Goal: Information Seeking & Learning: Check status

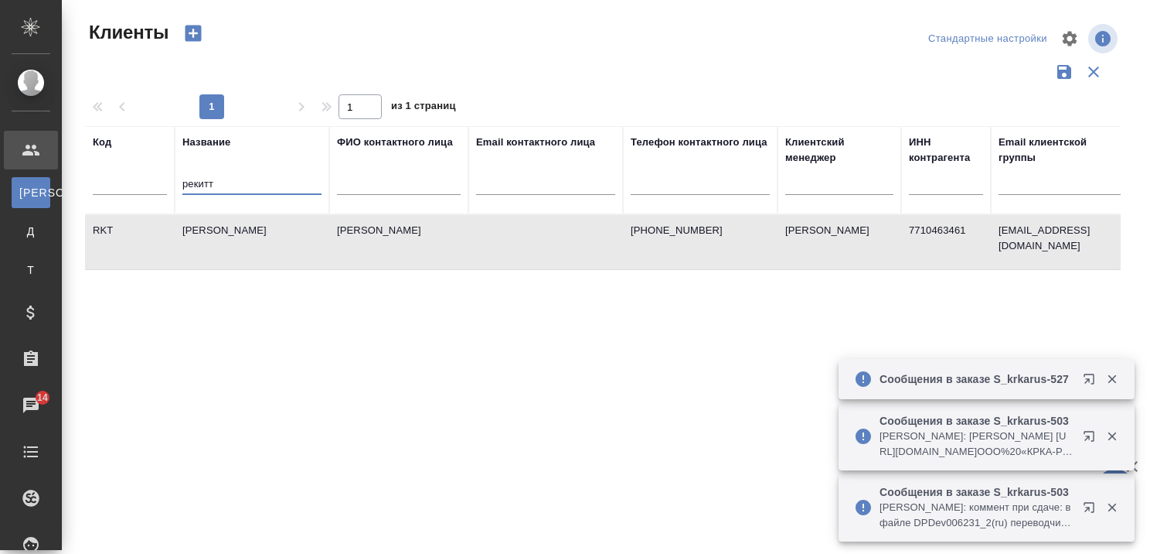
select select "RU"
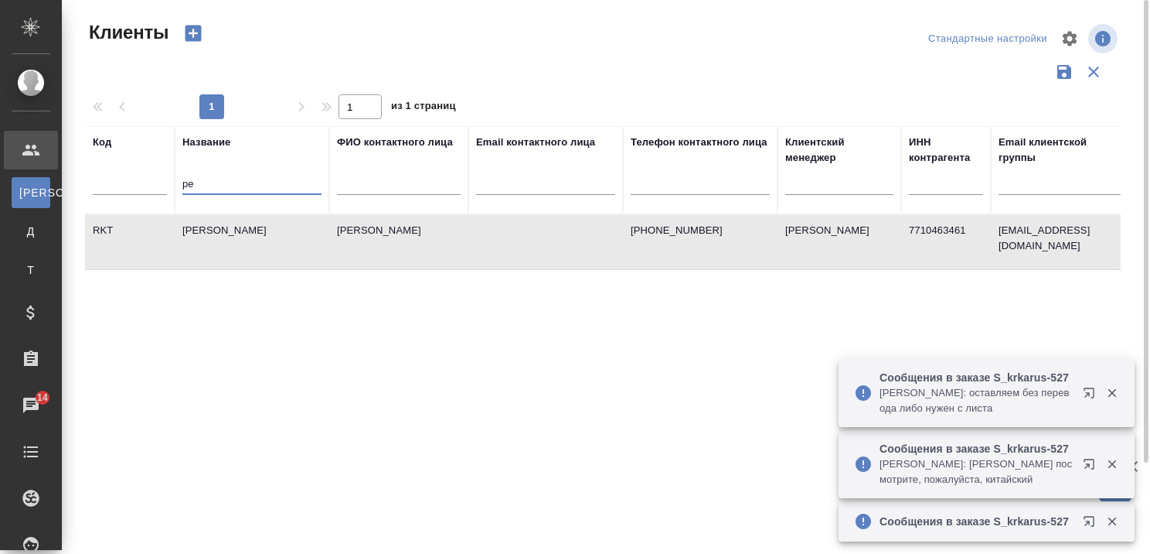
type input "р"
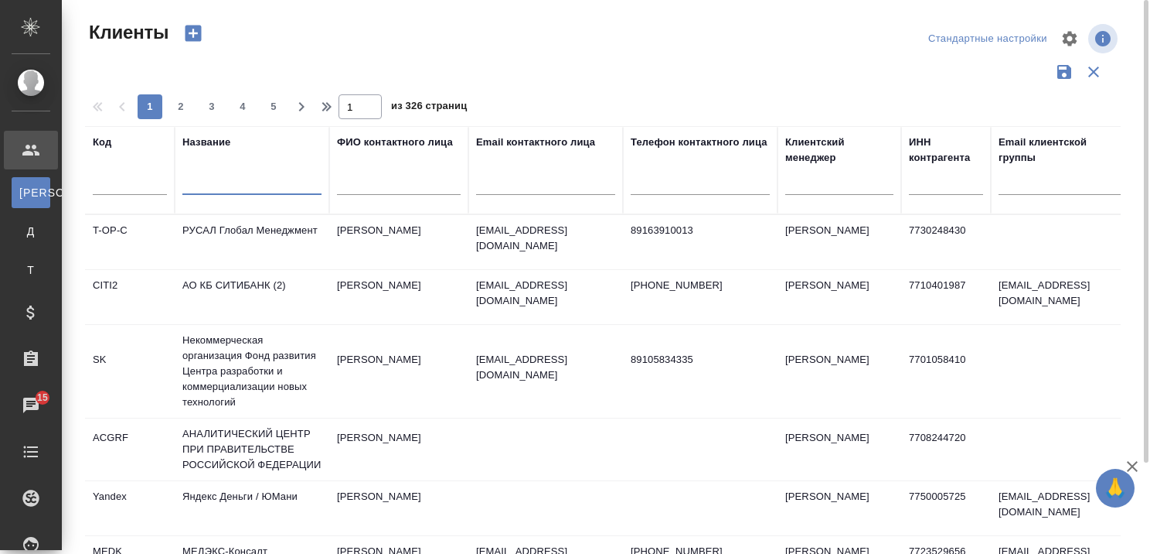
click at [229, 182] on input "text" at bounding box center [251, 185] width 139 height 19
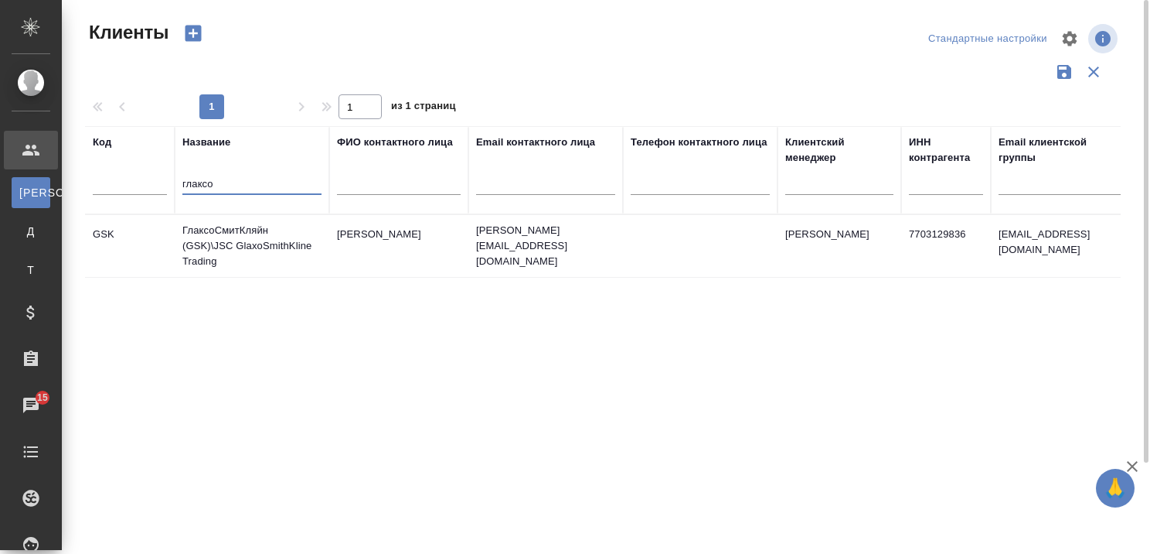
click at [241, 233] on td "ГлаксоСмитКляйн (GSK)\JSC GlaxoSmithKline Trading" at bounding box center [252, 246] width 155 height 62
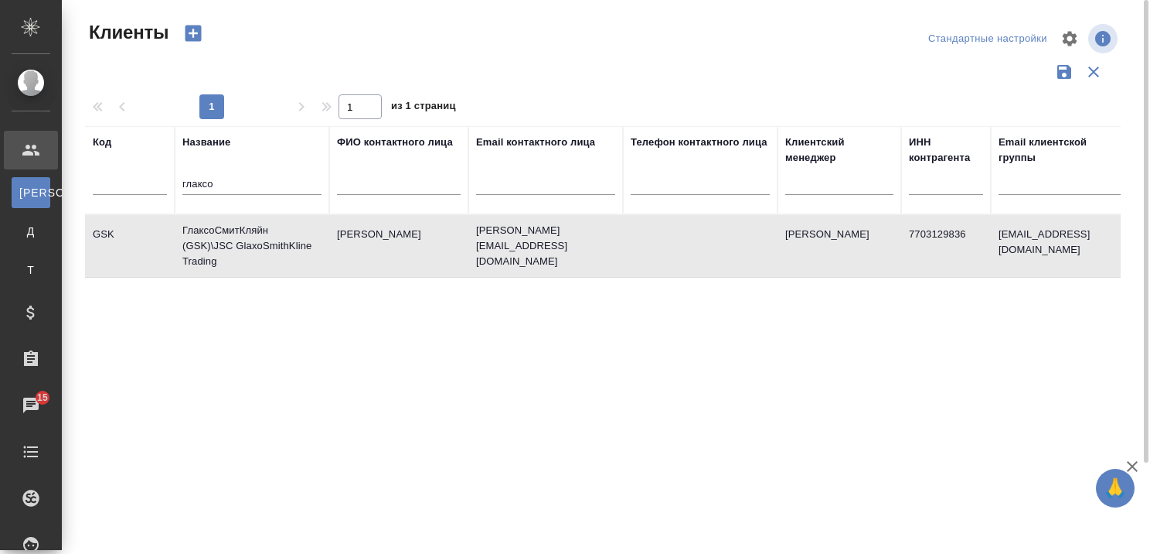
click at [241, 233] on td "ГлаксоСмитКляйн (GSK)\JSC GlaxoSmithKline Trading" at bounding box center [252, 246] width 155 height 62
drag, startPoint x: 268, startPoint y: 191, endPoint x: 240, endPoint y: 190, distance: 27.8
click at [245, 190] on input "глаксо" at bounding box center [251, 185] width 139 height 19
type input "г"
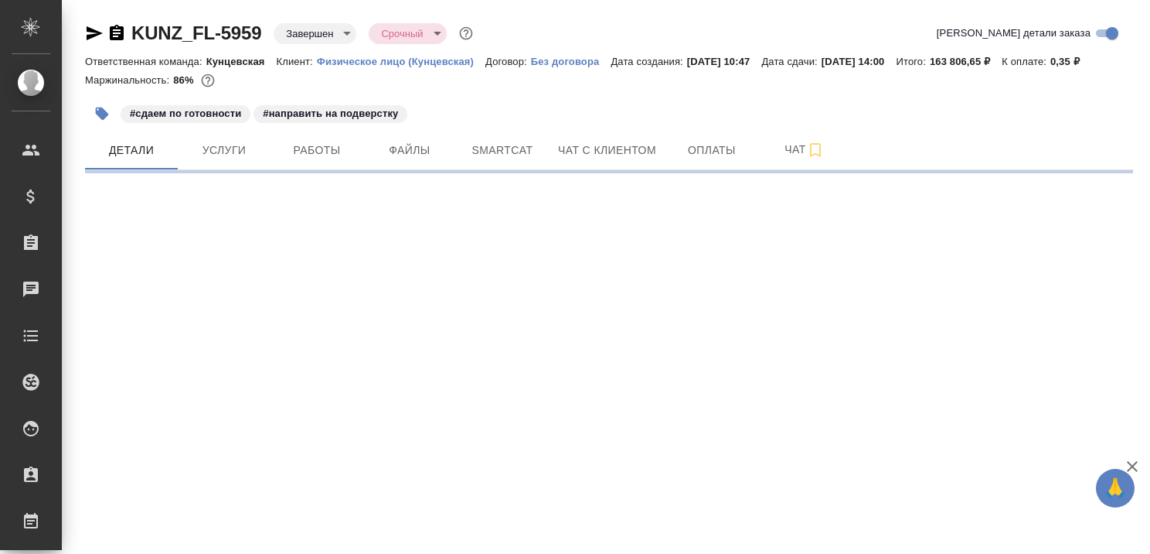
select select "RU"
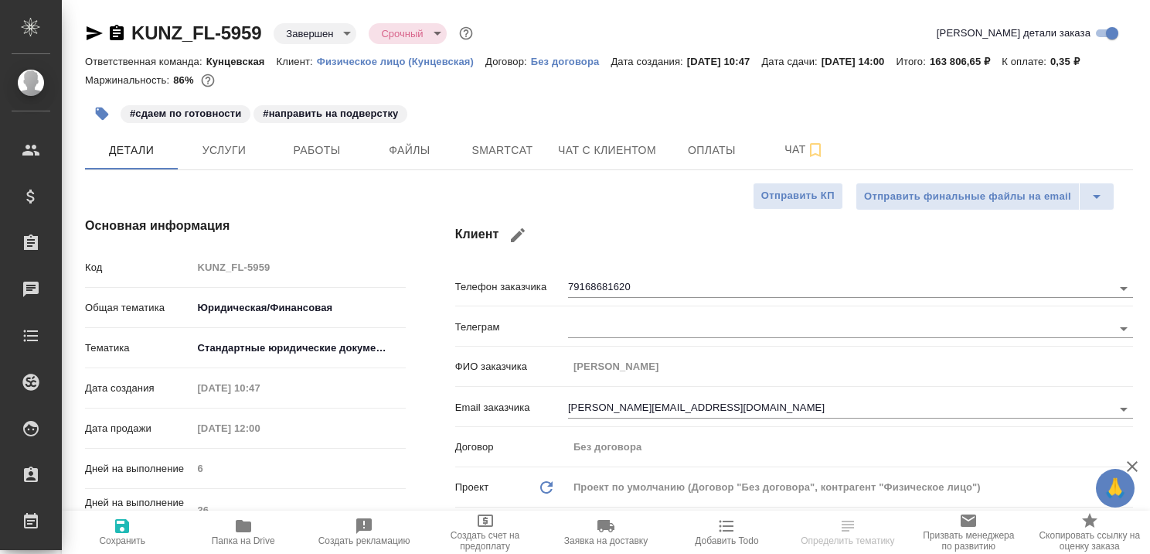
type textarea "x"
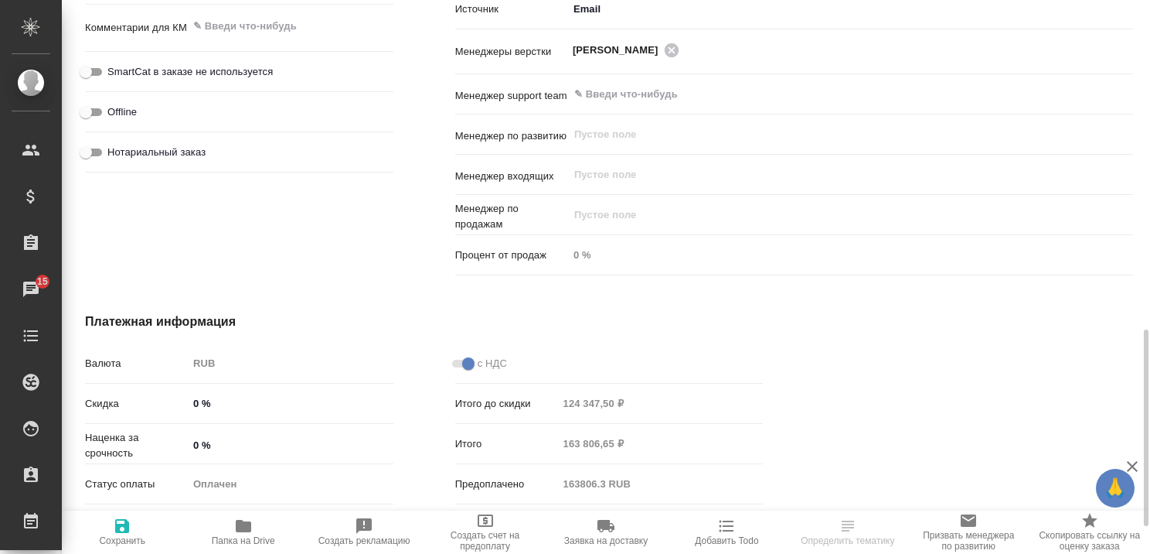
scroll to position [850, 0]
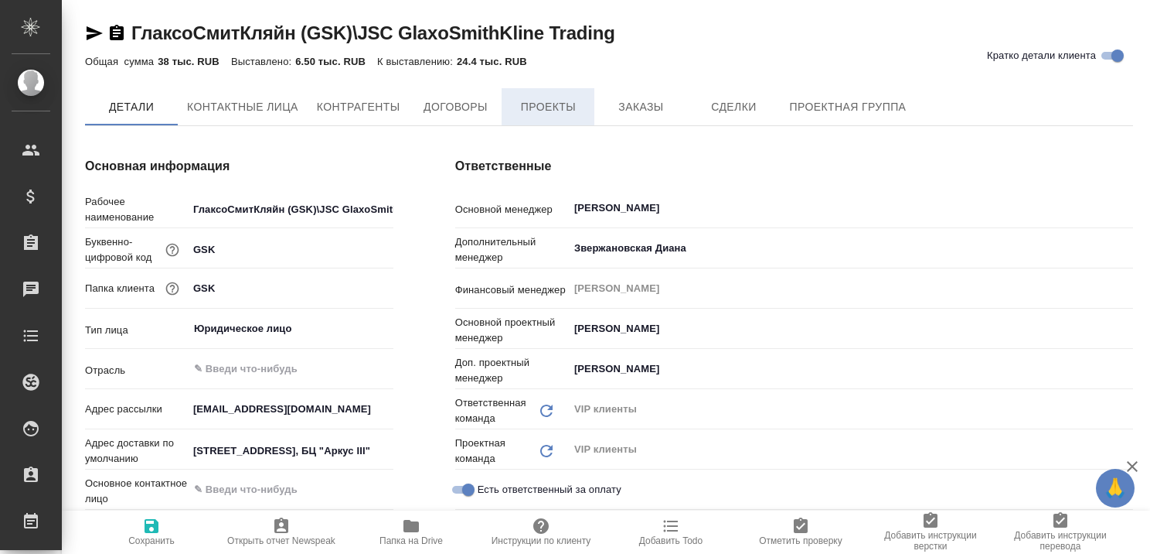
click at [563, 105] on span "Проекты" at bounding box center [548, 106] width 74 height 19
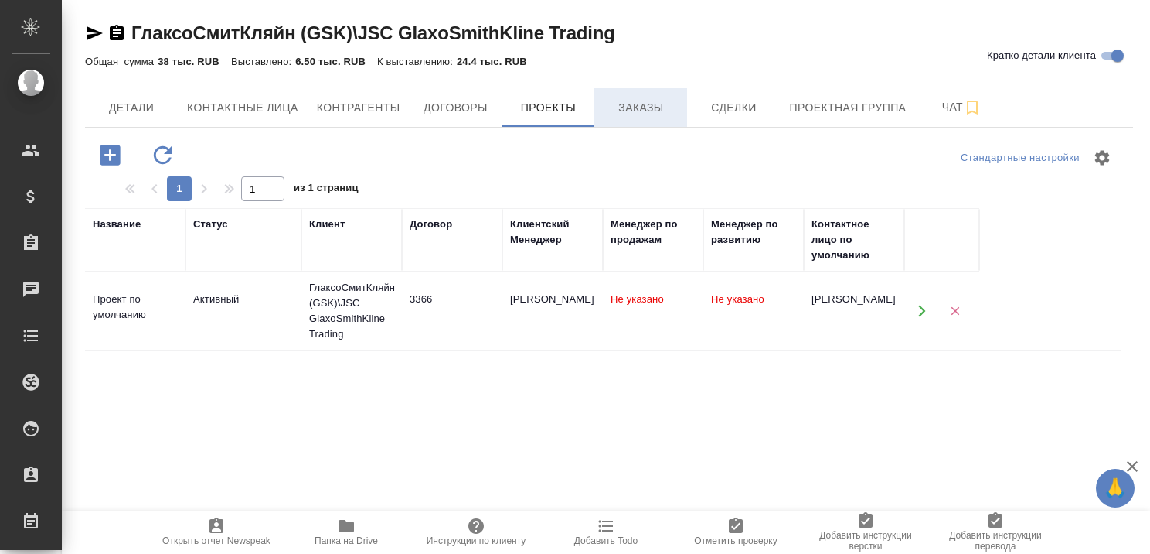
click at [618, 111] on span "Заказы" at bounding box center [641, 107] width 74 height 19
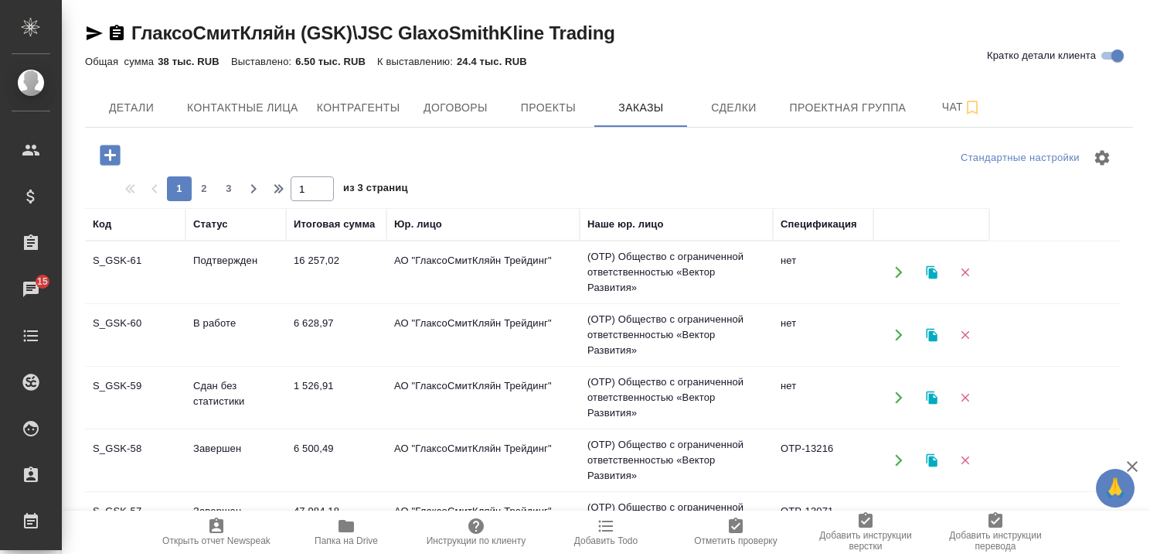
click at [308, 380] on td "1 526,91" at bounding box center [336, 397] width 101 height 54
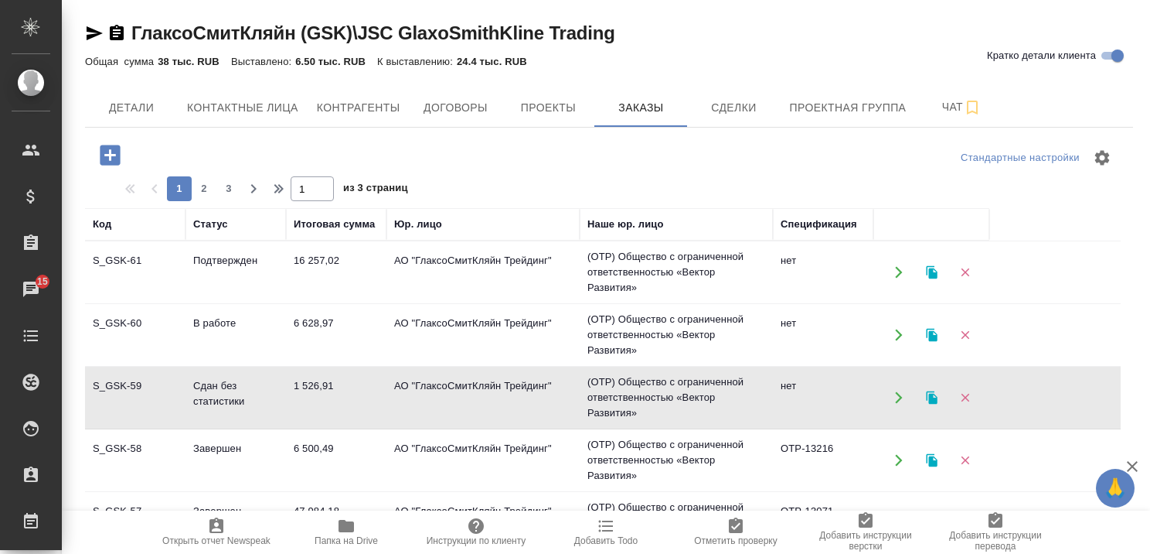
scroll to position [77, 0]
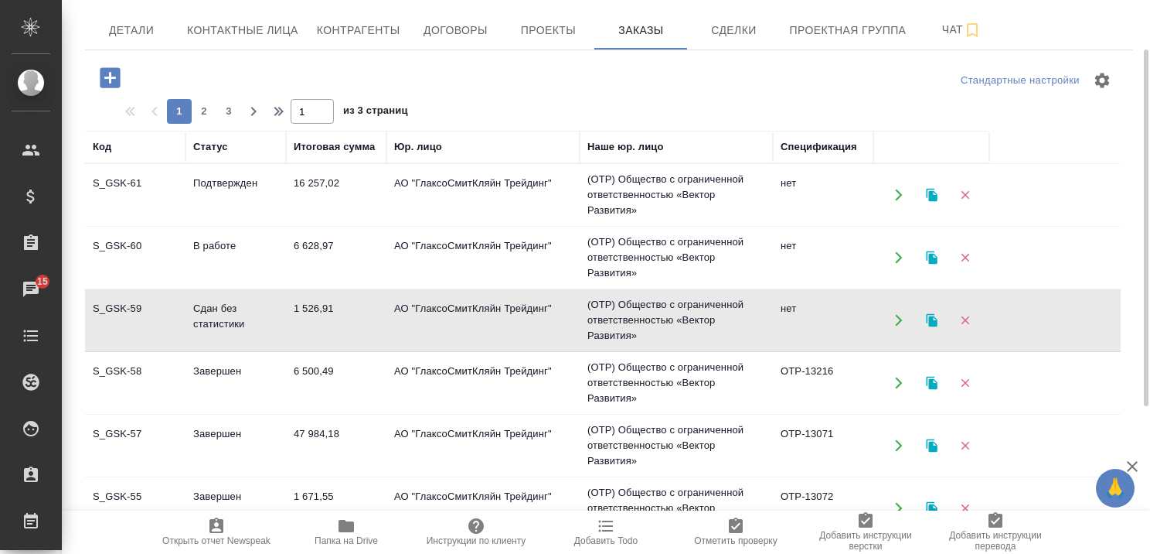
click at [236, 366] on td "Завершен" at bounding box center [236, 383] width 101 height 54
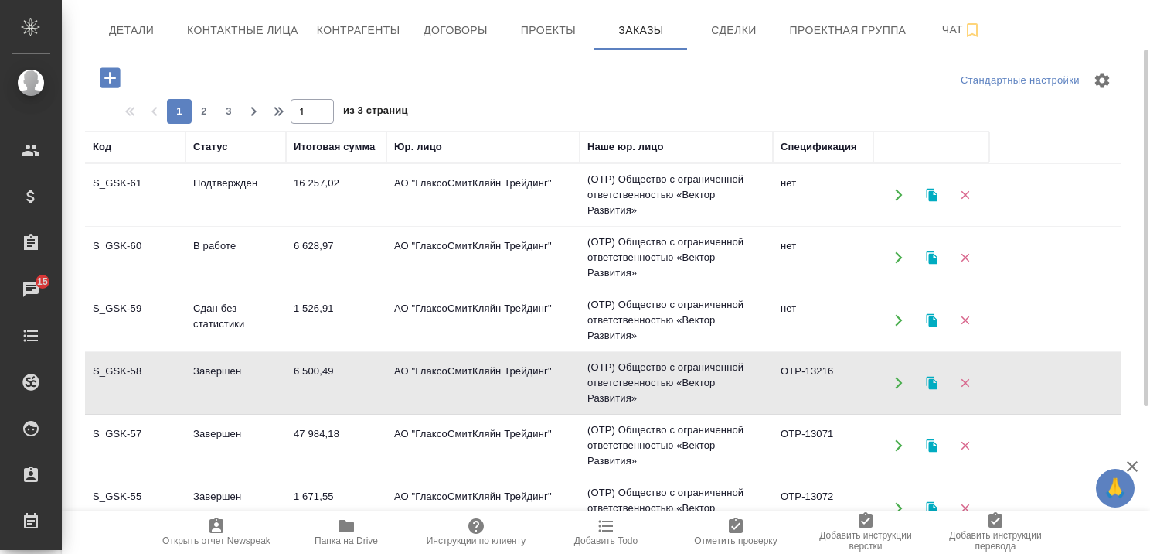
click at [221, 434] on td "Завершен" at bounding box center [236, 445] width 101 height 54
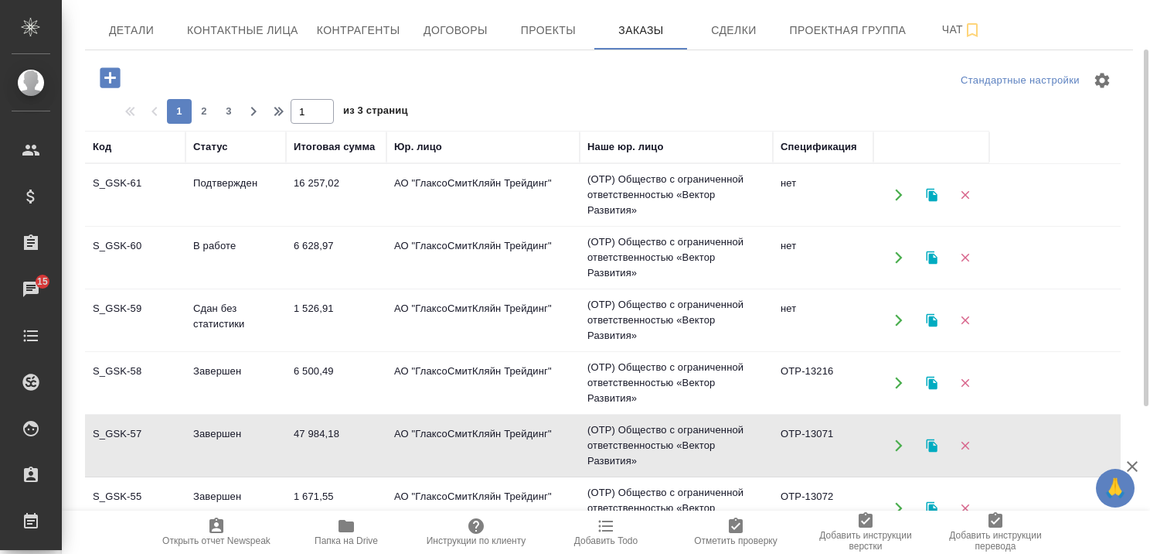
click at [221, 434] on td "Завершен" at bounding box center [236, 445] width 101 height 54
click at [217, 435] on td "Завершен" at bounding box center [236, 445] width 101 height 54
click at [214, 373] on td "Завершен" at bounding box center [236, 383] width 101 height 54
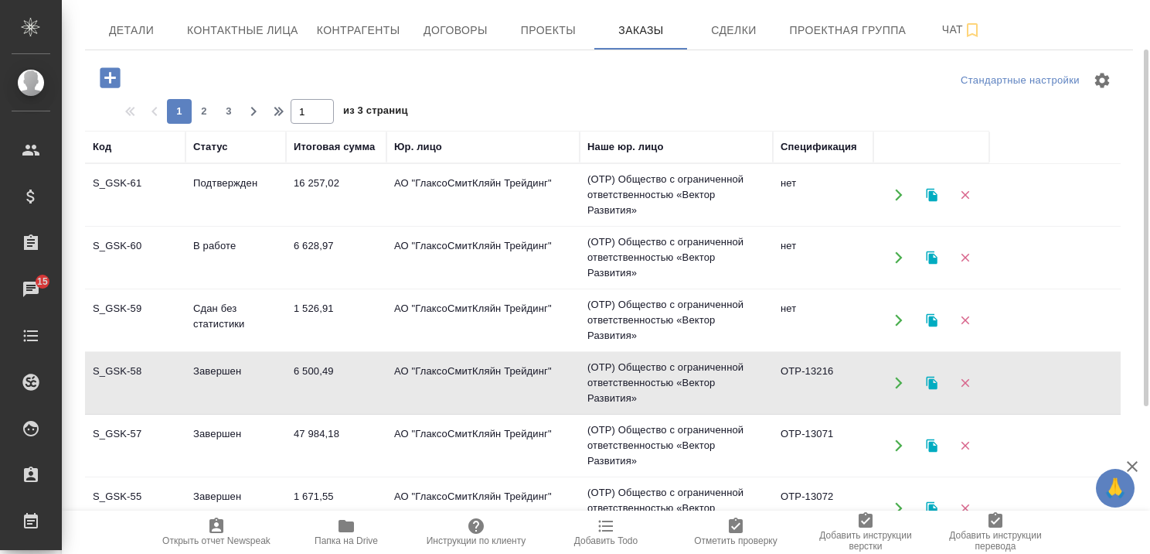
click at [214, 373] on td "Завершен" at bounding box center [236, 383] width 101 height 54
click at [223, 310] on td "Сдан без статистики" at bounding box center [236, 320] width 101 height 54
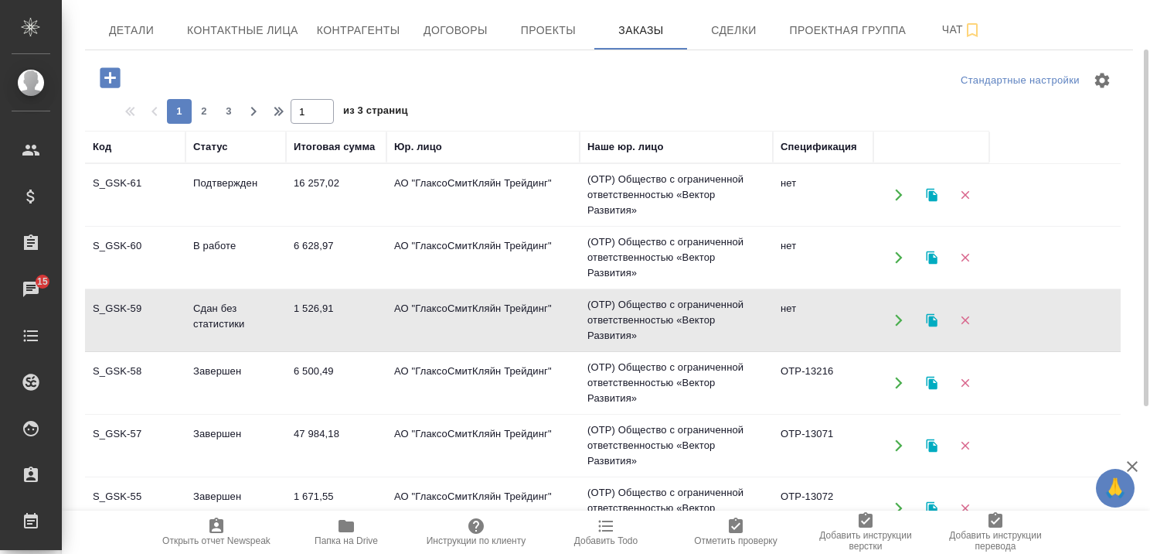
click at [223, 310] on td "Сдан без статистики" at bounding box center [236, 320] width 101 height 54
click at [212, 244] on td "В работе" at bounding box center [236, 257] width 101 height 54
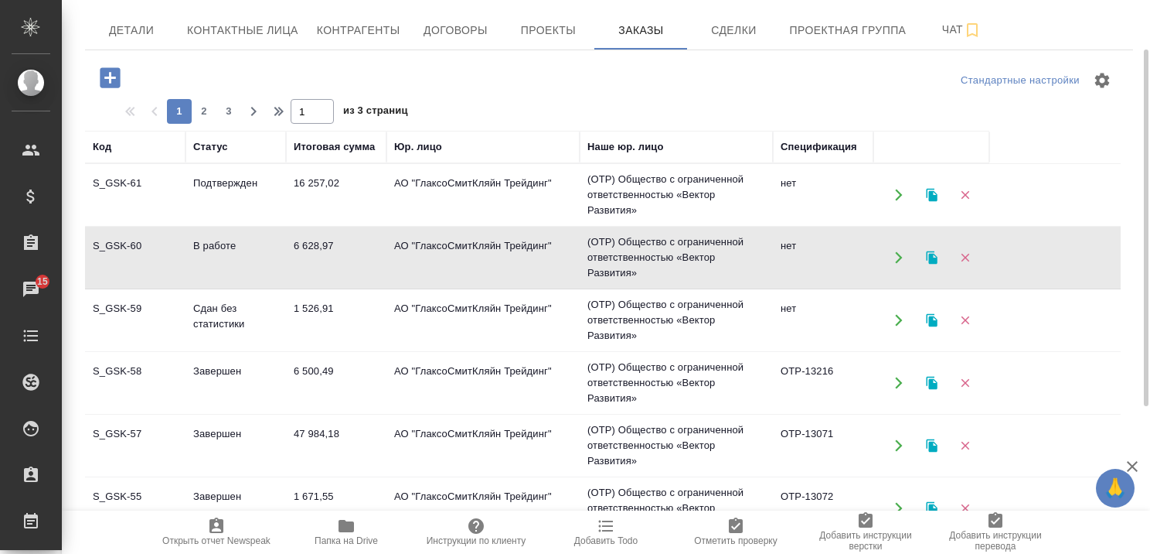
click at [212, 244] on td "В работе" at bounding box center [236, 257] width 101 height 54
click at [216, 183] on td "Подтвержден" at bounding box center [236, 195] width 101 height 54
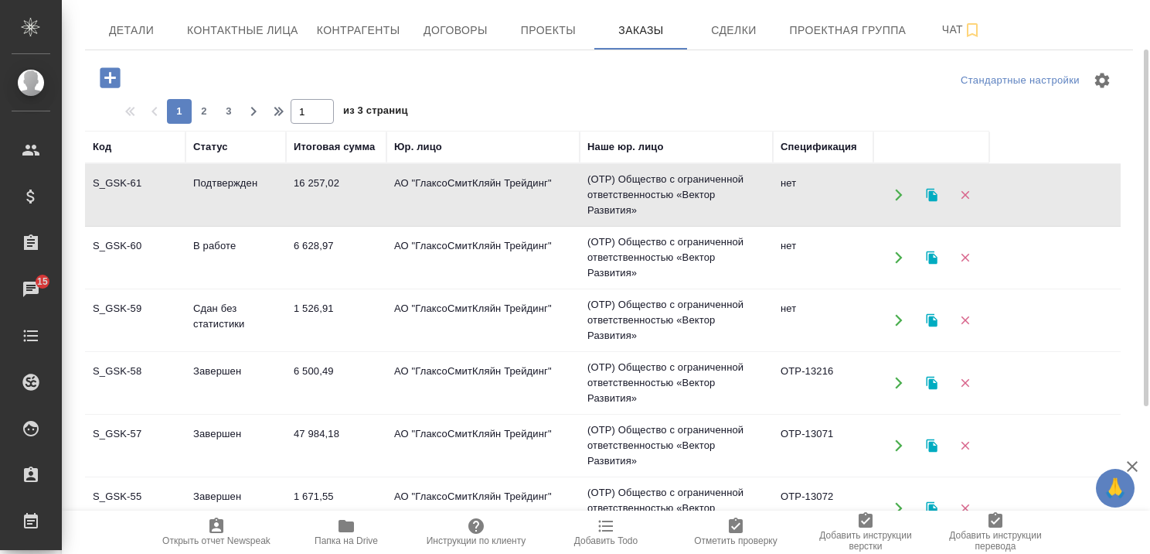
click at [216, 183] on td "Подтвержден" at bounding box center [236, 195] width 101 height 54
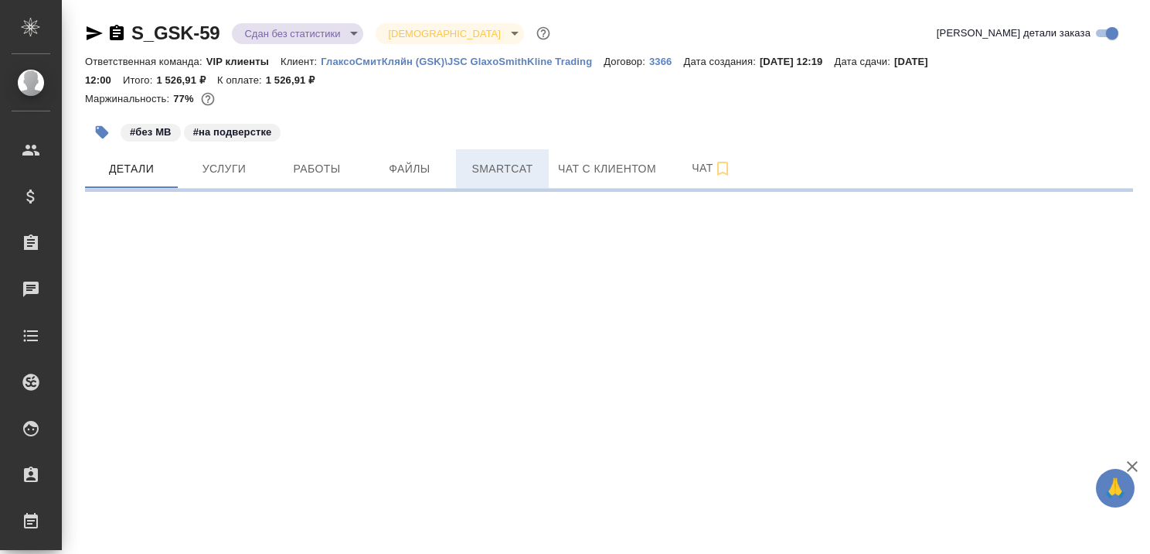
select select "RU"
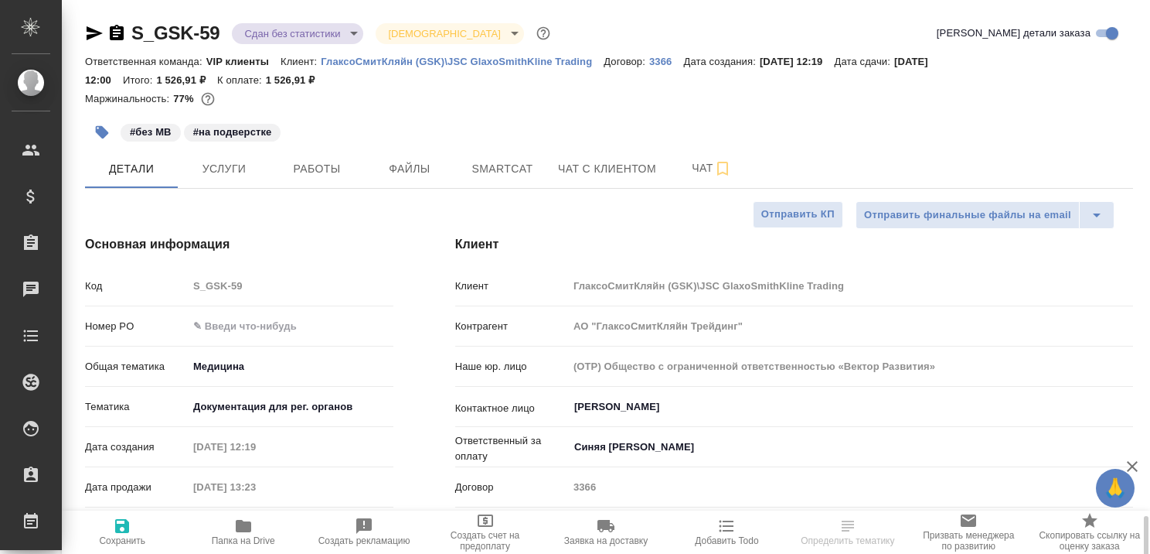
scroll to position [387, 0]
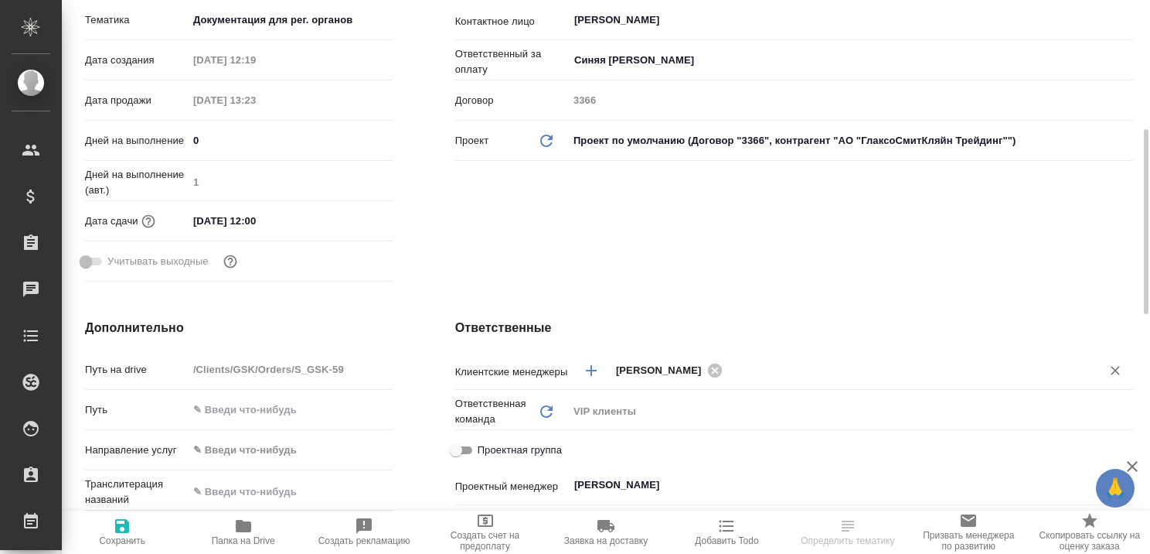
type textarea "x"
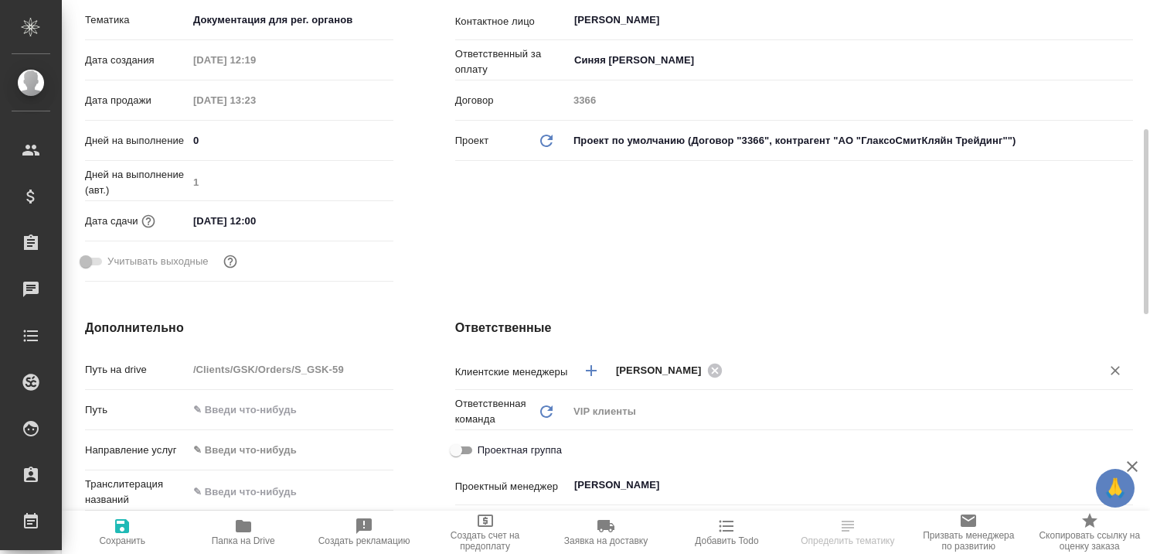
type textarea "x"
click at [1132, 467] on icon "button" at bounding box center [1132, 466] width 19 height 19
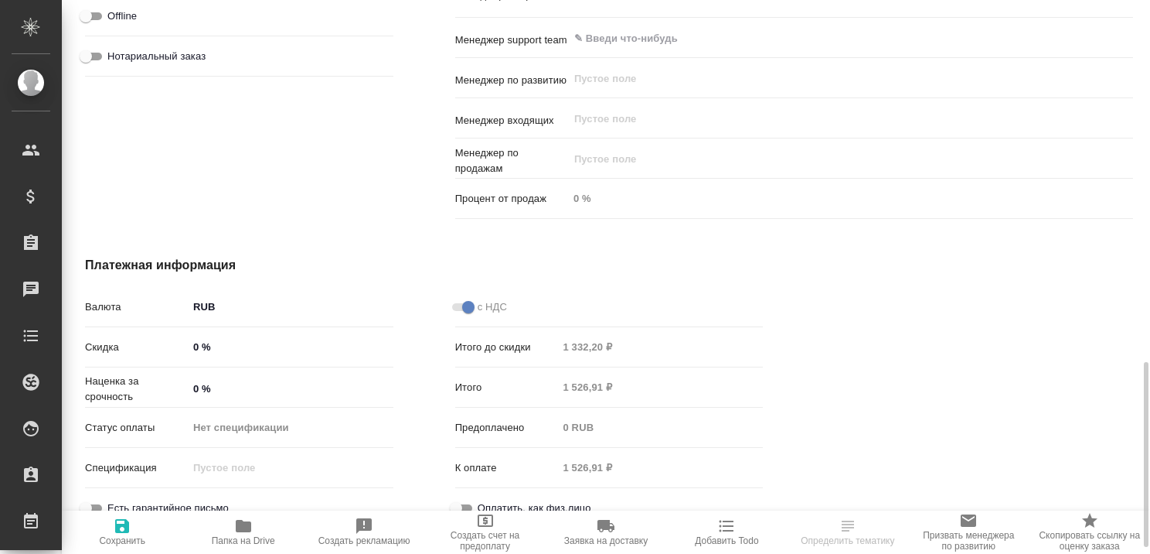
type textarea "x"
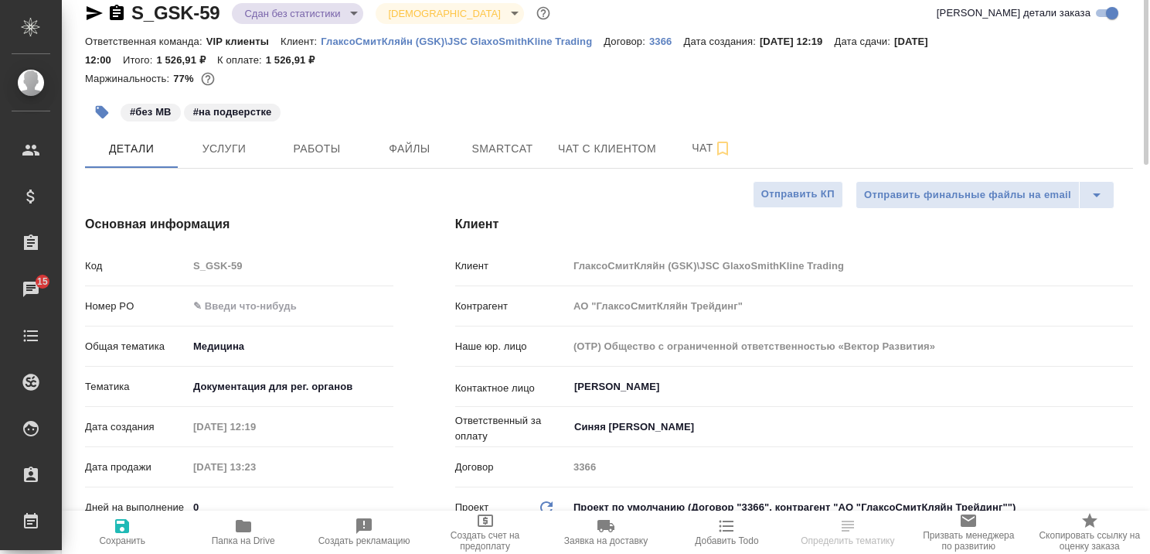
scroll to position [0, 0]
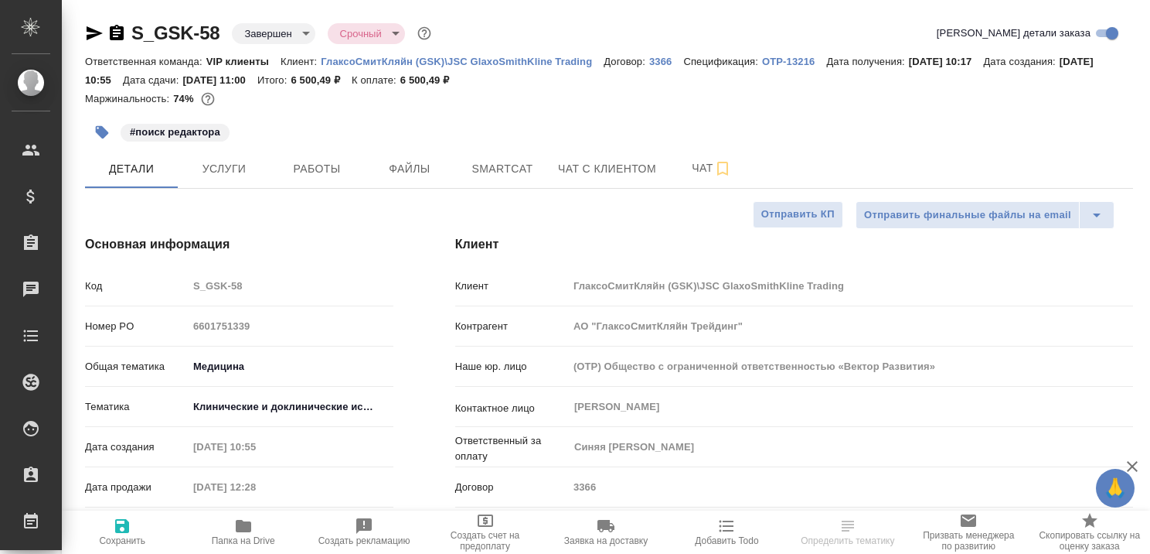
select select "RU"
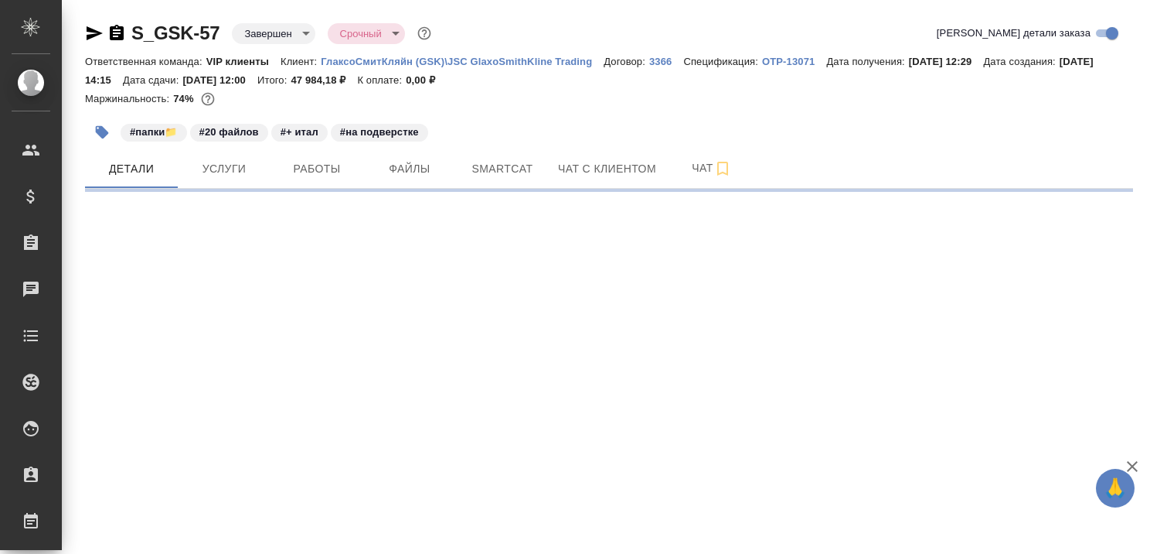
select select "RU"
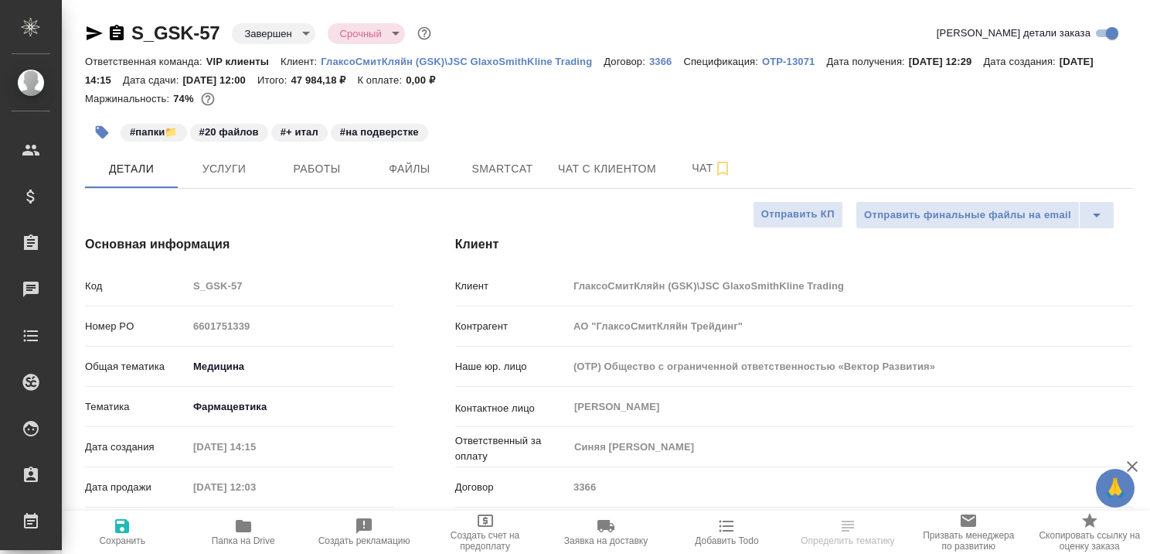
type textarea "x"
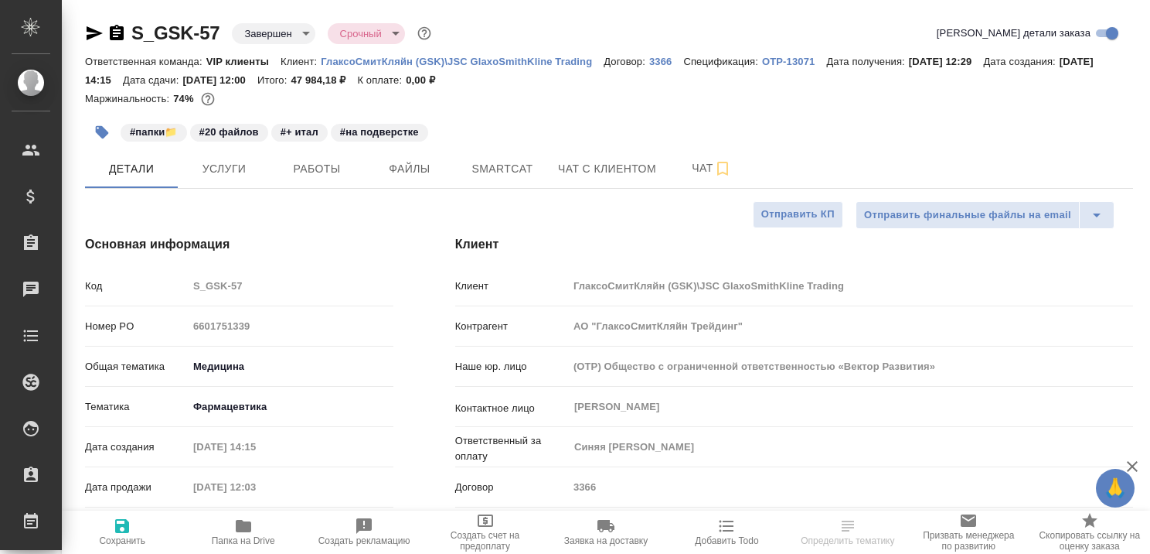
type textarea "x"
click at [1134, 463] on icon "button" at bounding box center [1132, 466] width 19 height 19
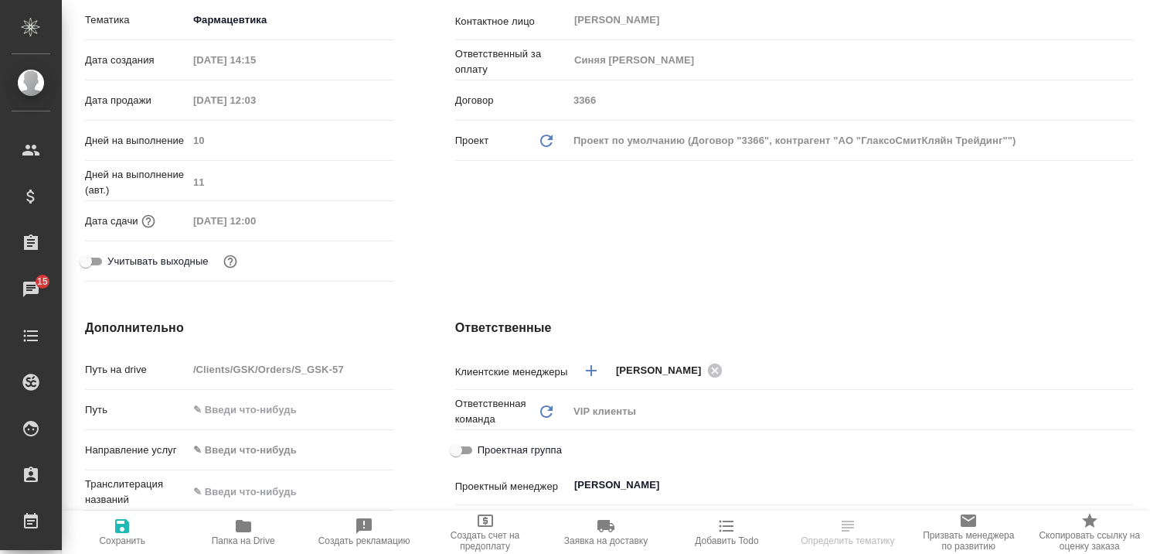
scroll to position [77, 0]
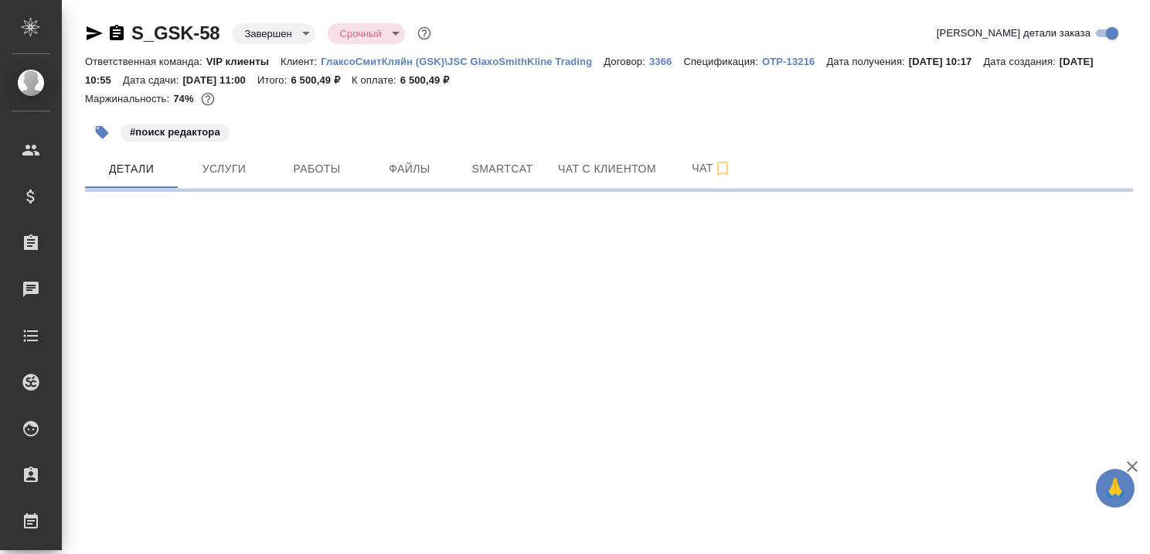
select select "RU"
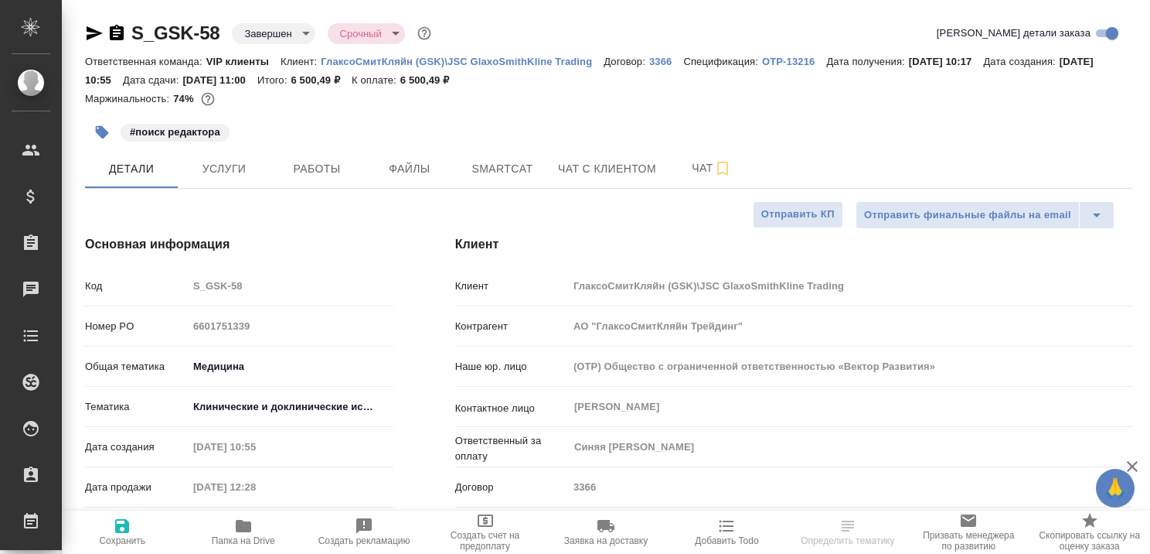
type textarea "x"
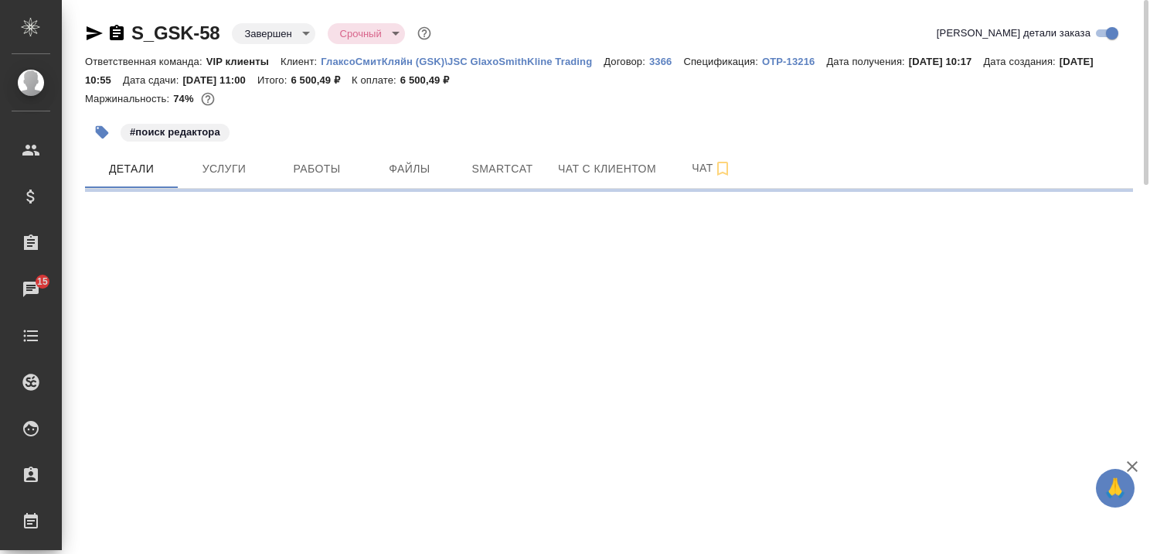
select select "RU"
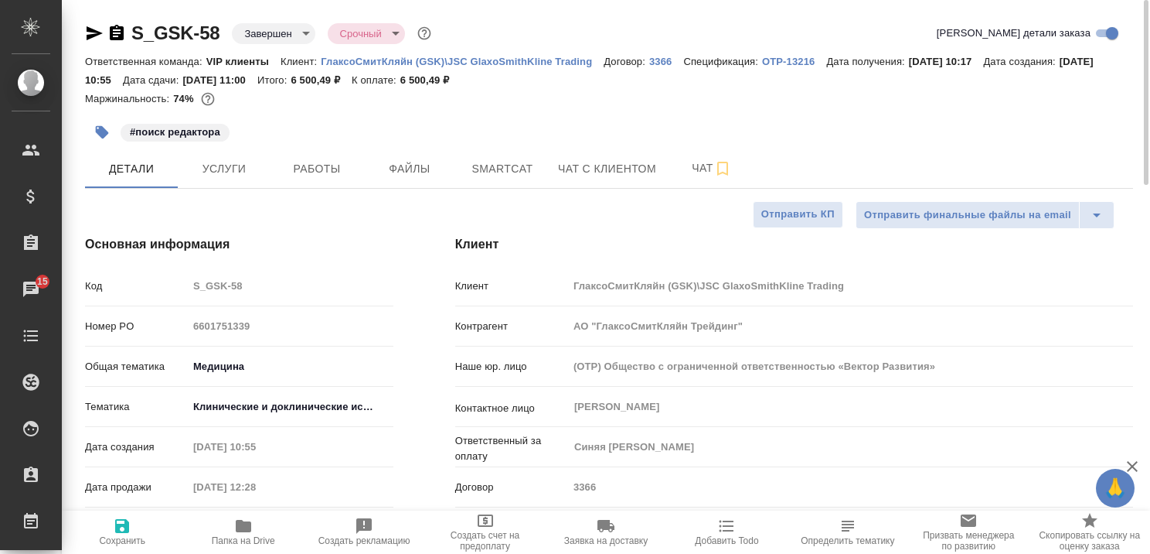
type textarea "x"
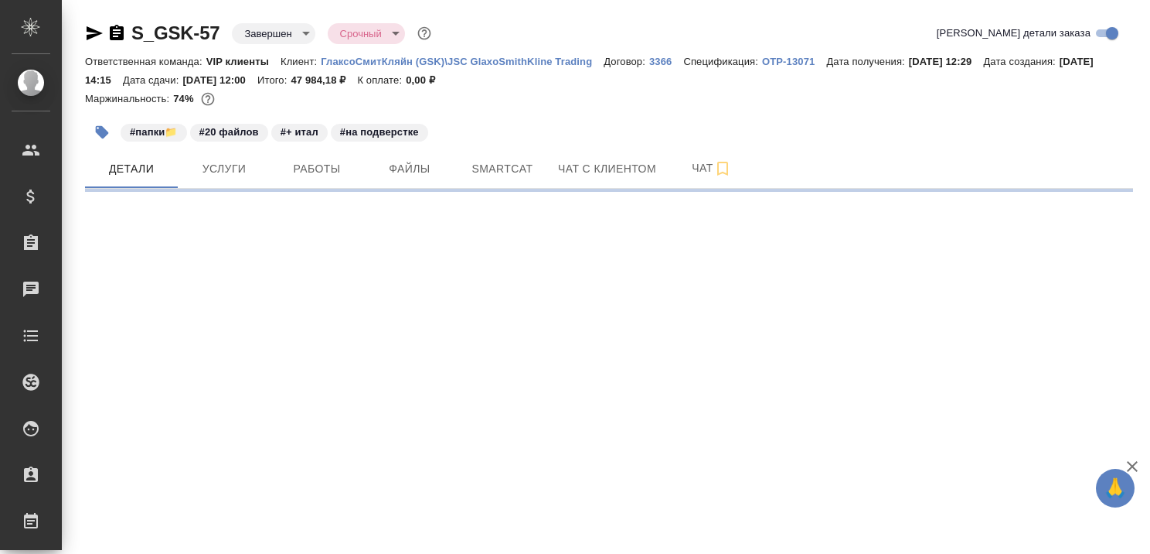
select select "RU"
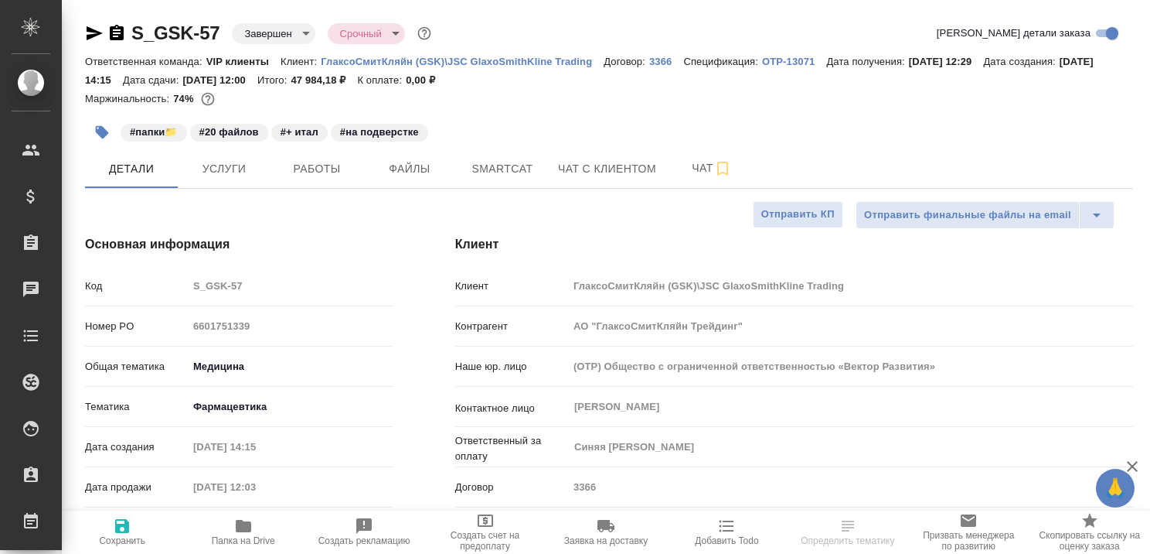
type textarea "x"
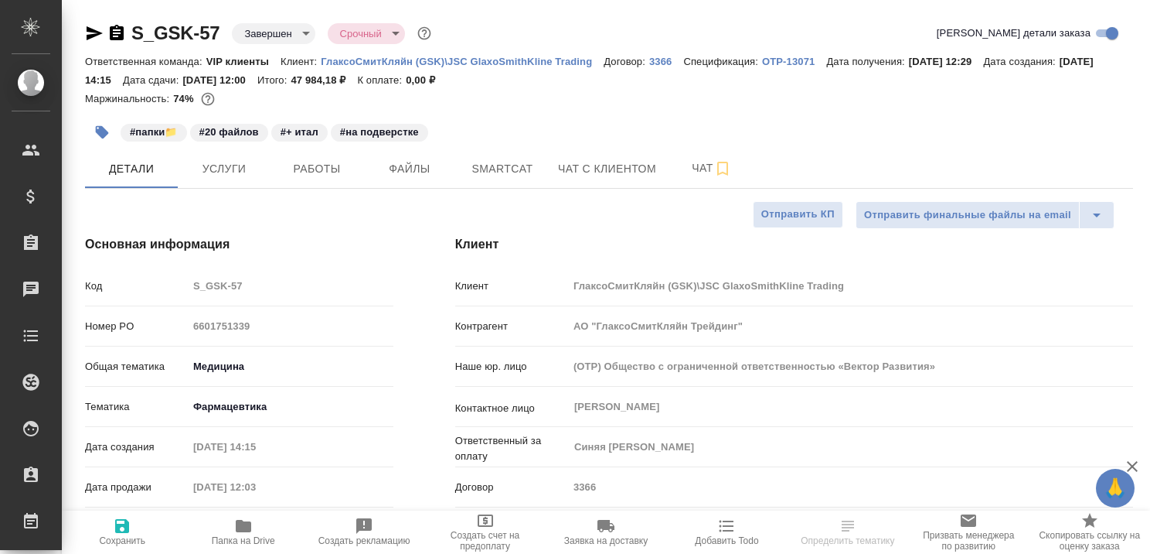
type textarea "x"
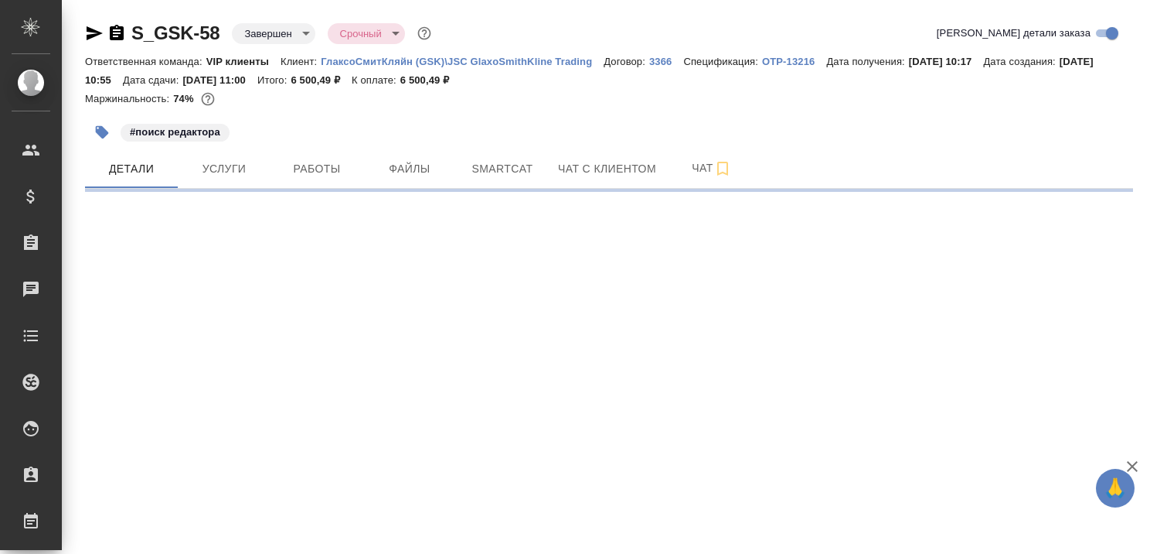
select select "RU"
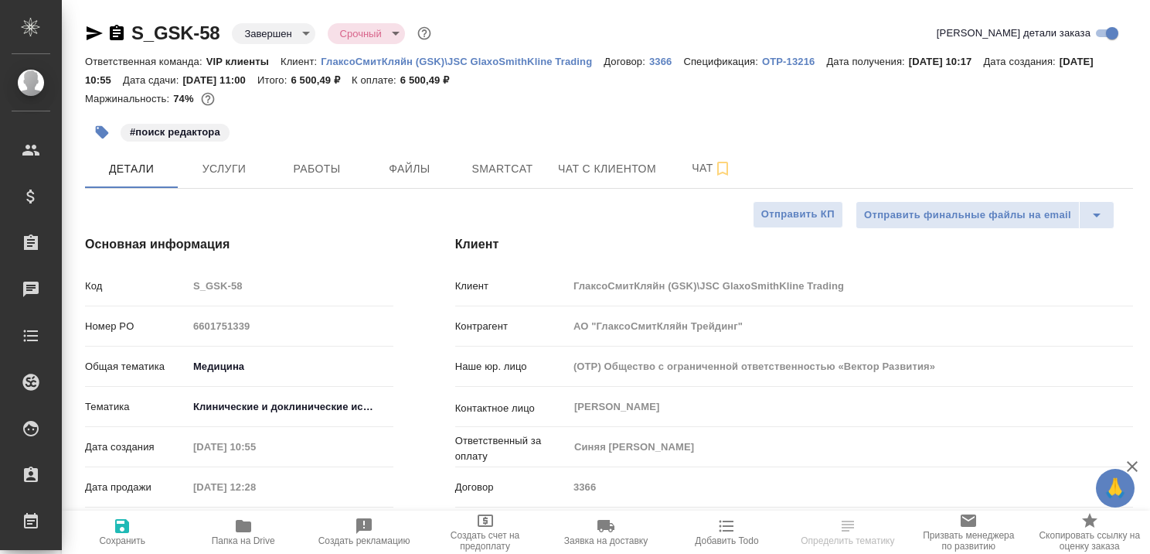
type textarea "x"
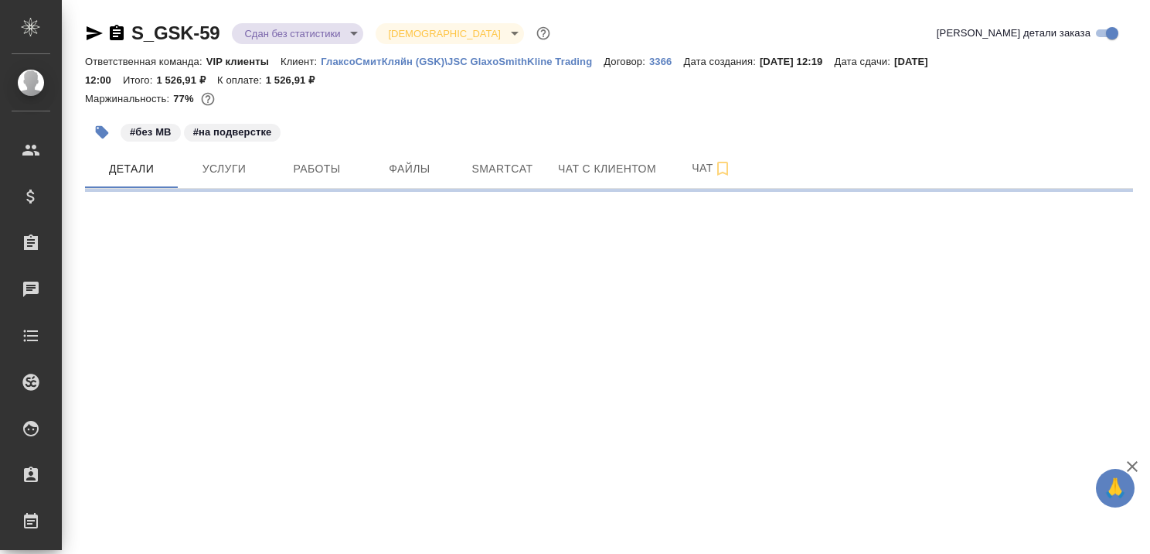
select select "RU"
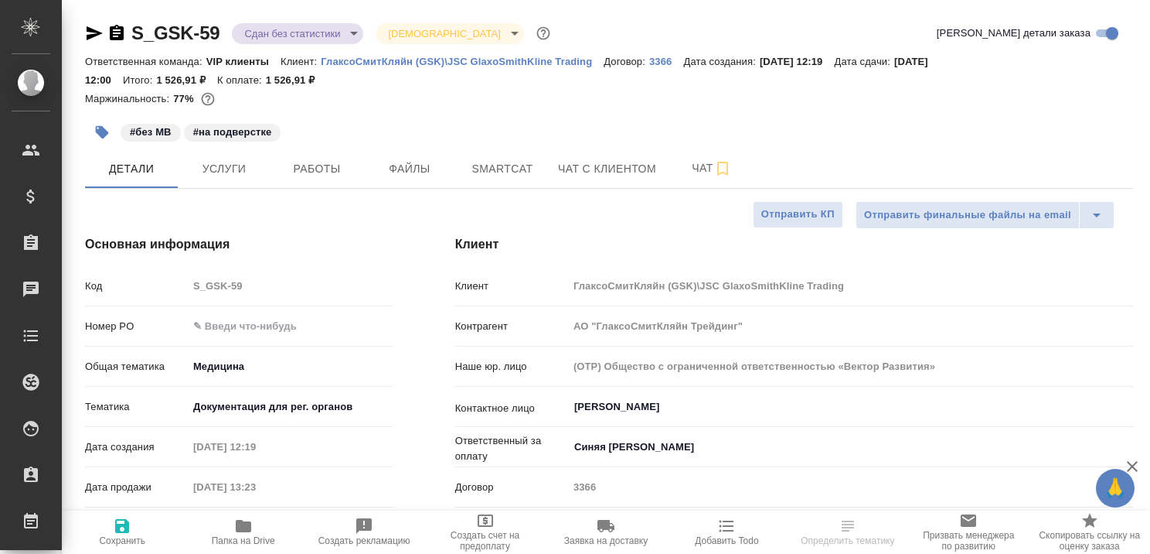
type textarea "x"
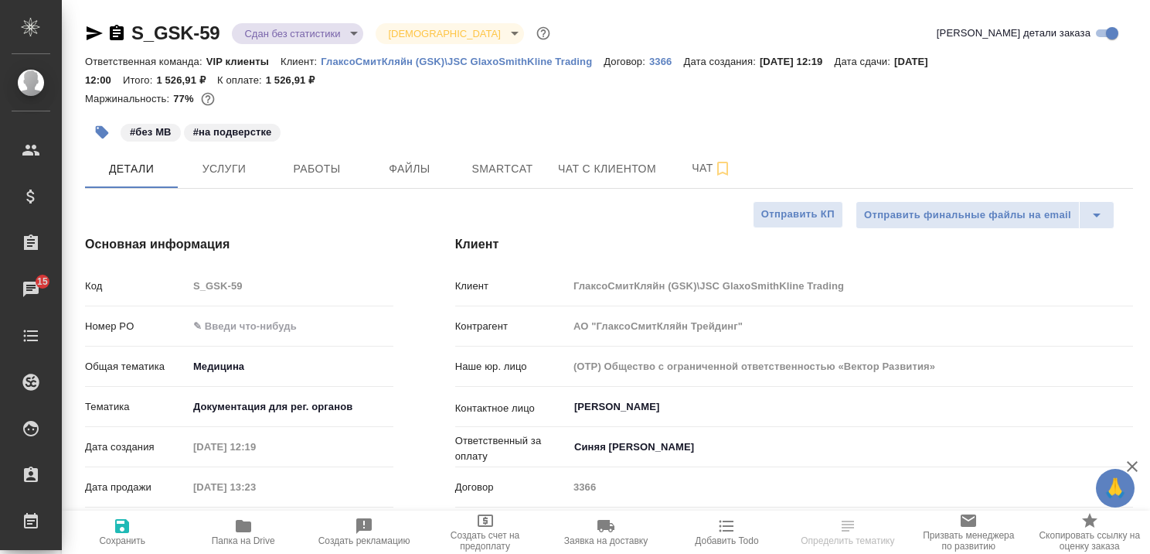
type textarea "x"
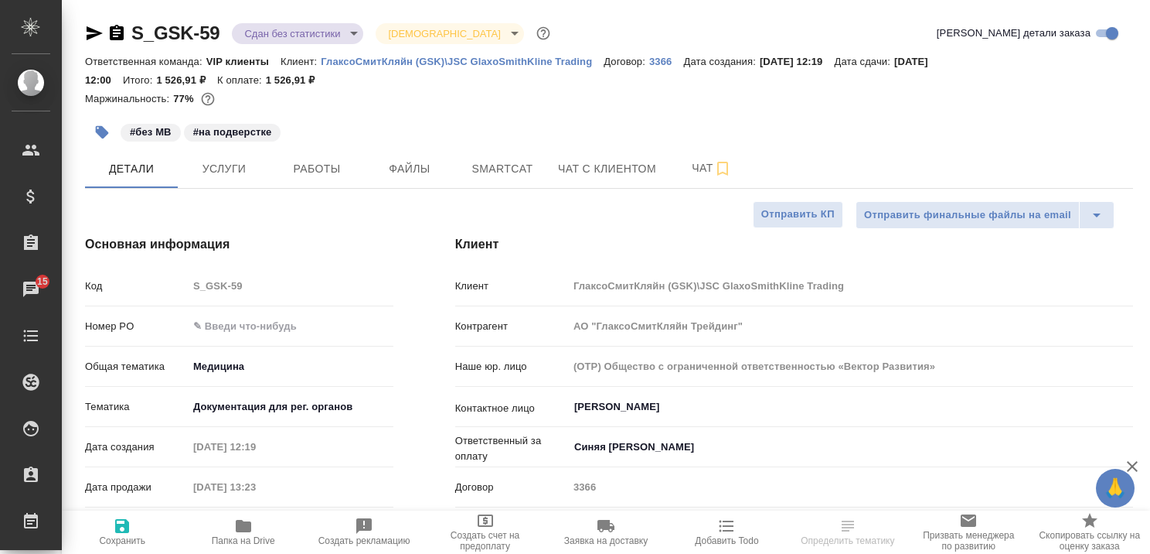
type textarea "x"
select select "RU"
type textarea "x"
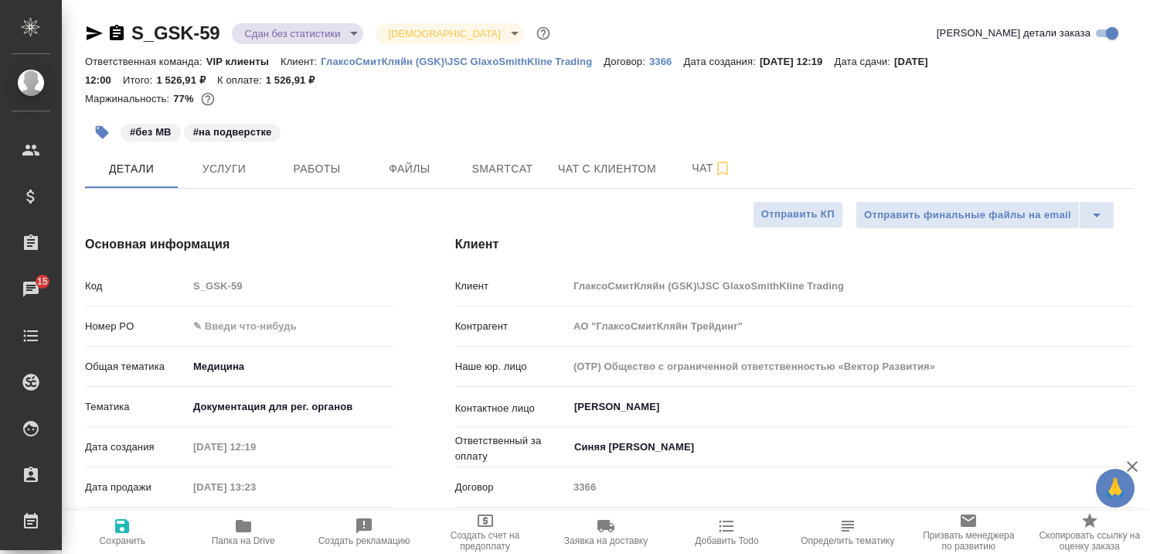
type textarea "x"
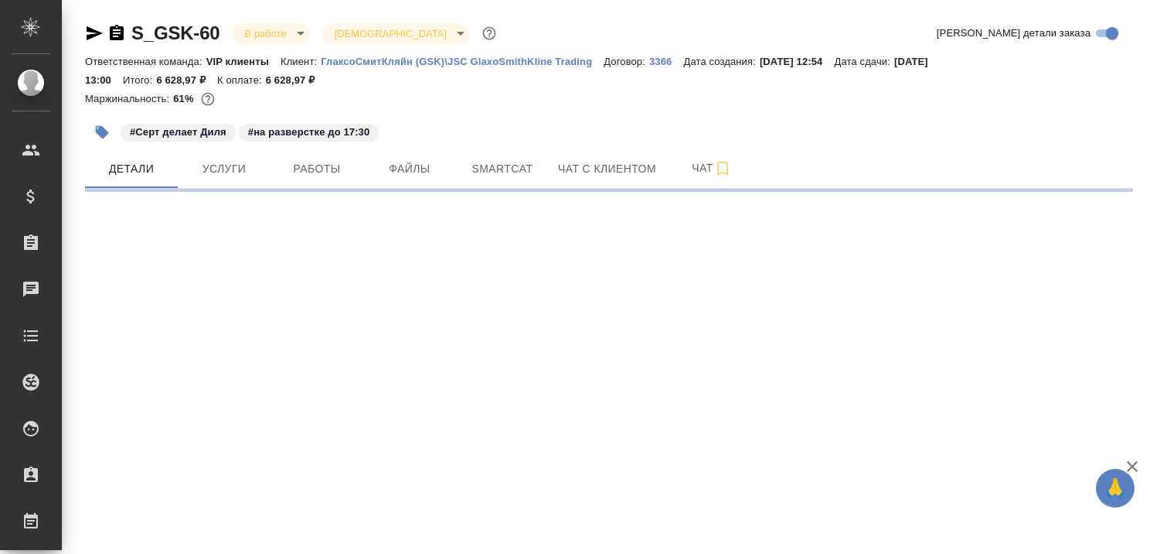
select select "RU"
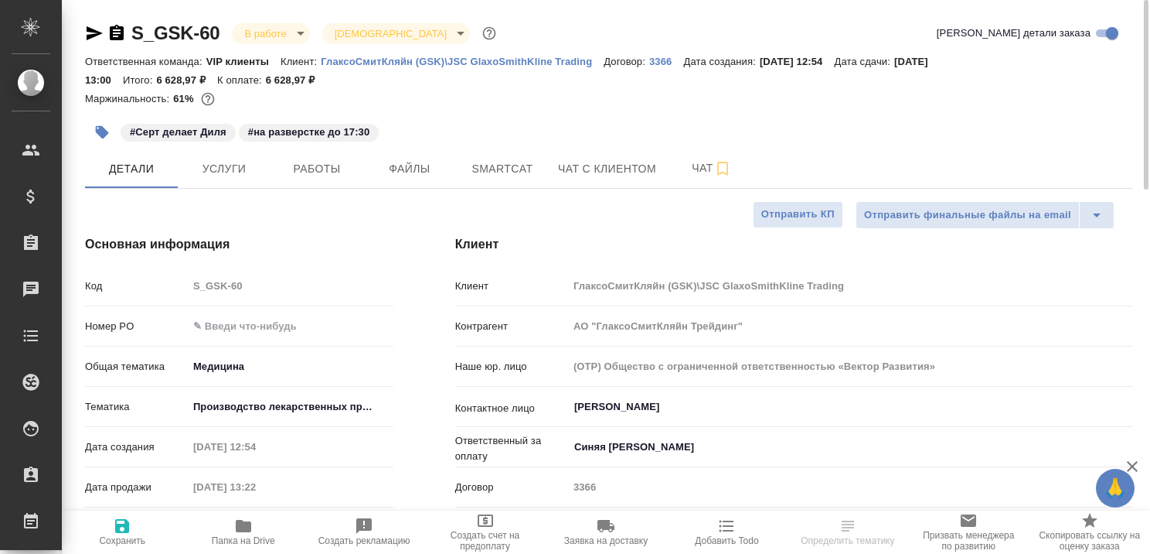
type textarea "x"
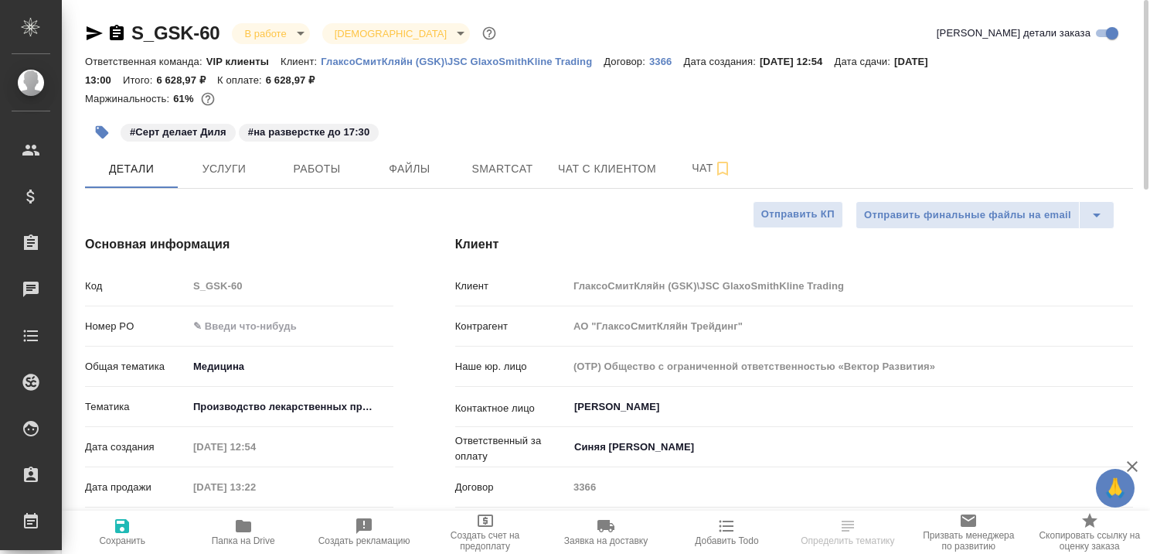
type textarea "x"
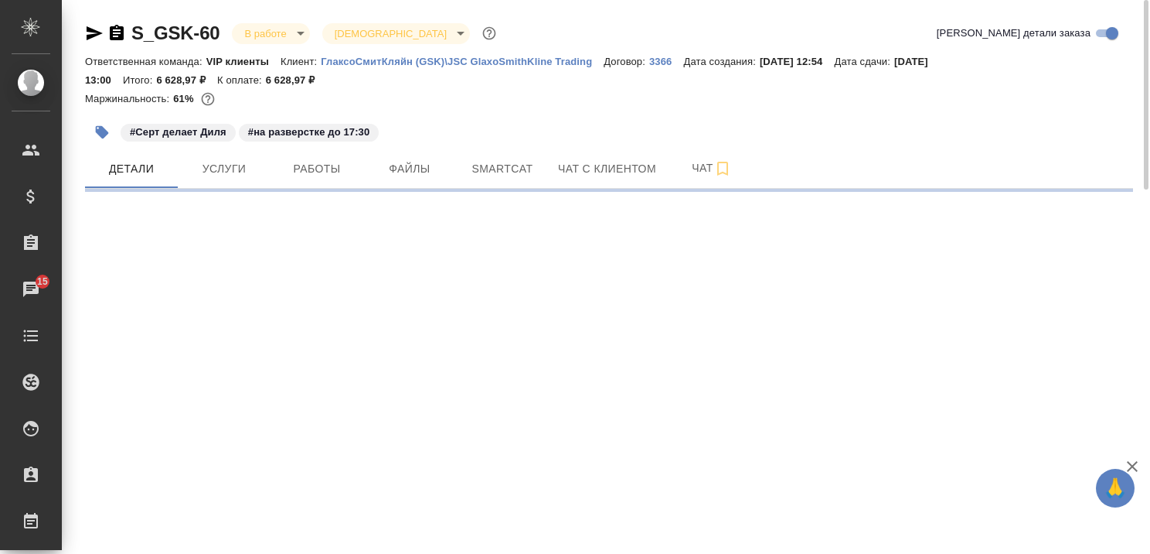
select select "RU"
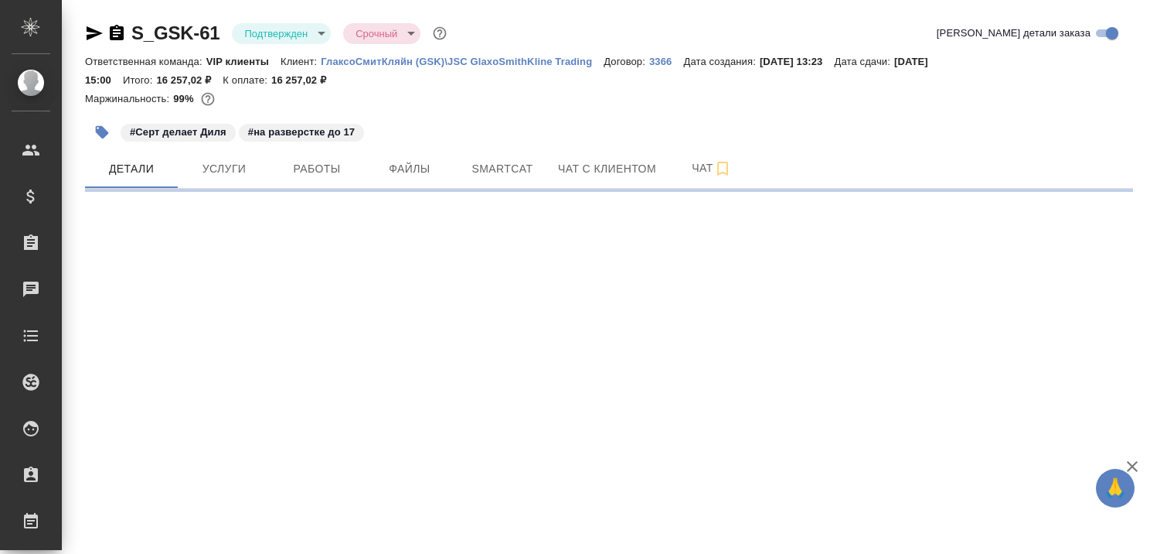
select select "RU"
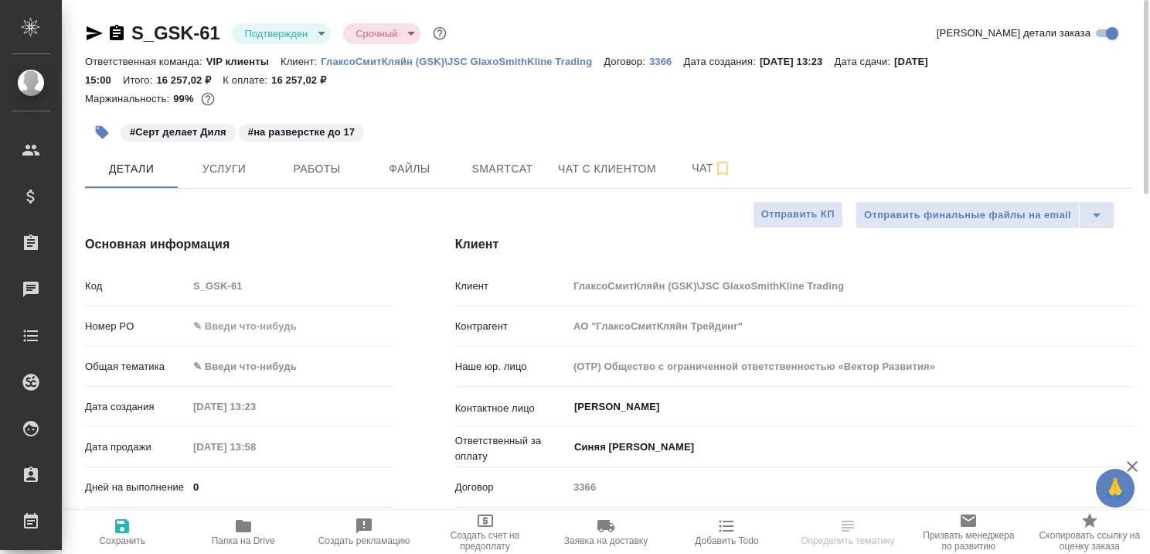
type textarea "x"
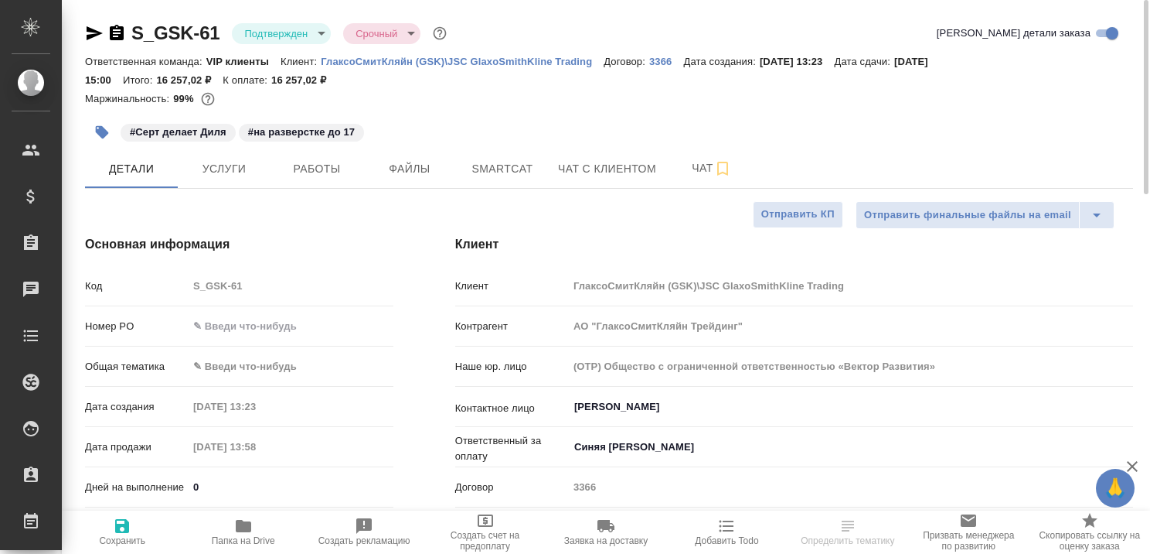
type textarea "x"
select select "RU"
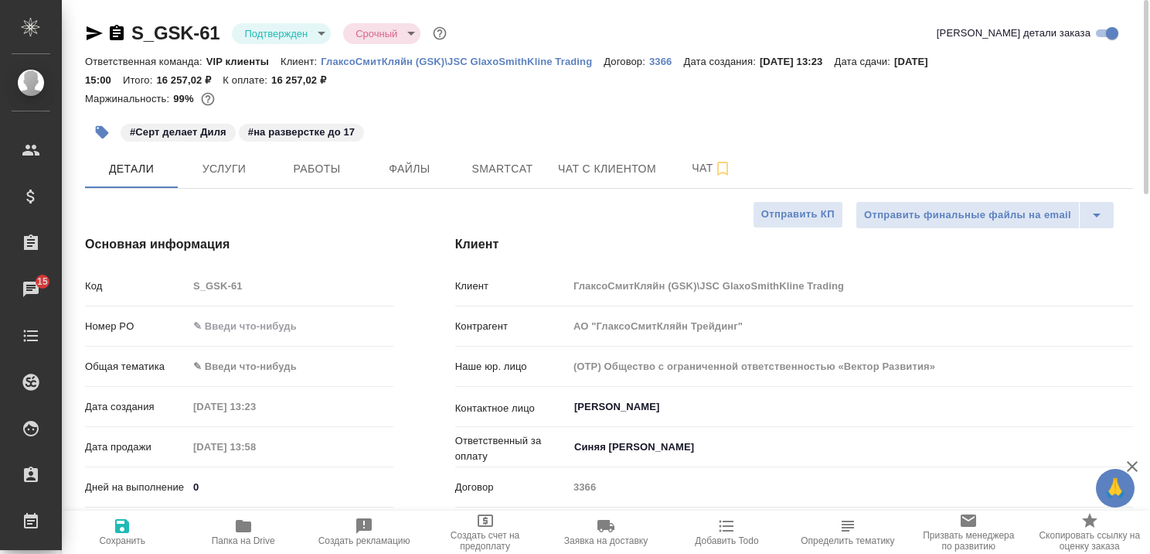
type textarea "x"
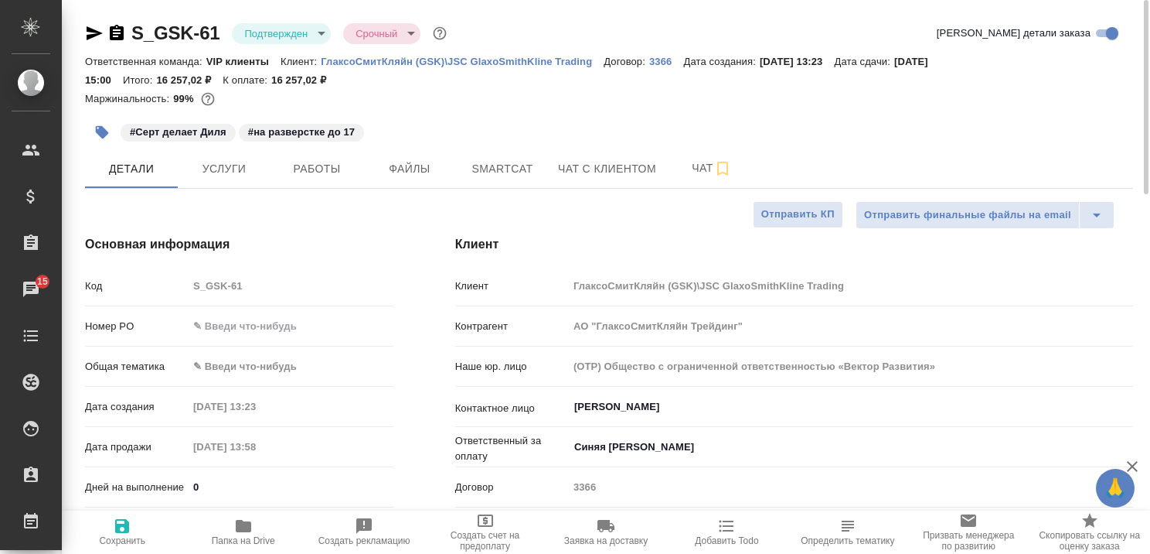
type textarea "x"
